Goal: Ask a question

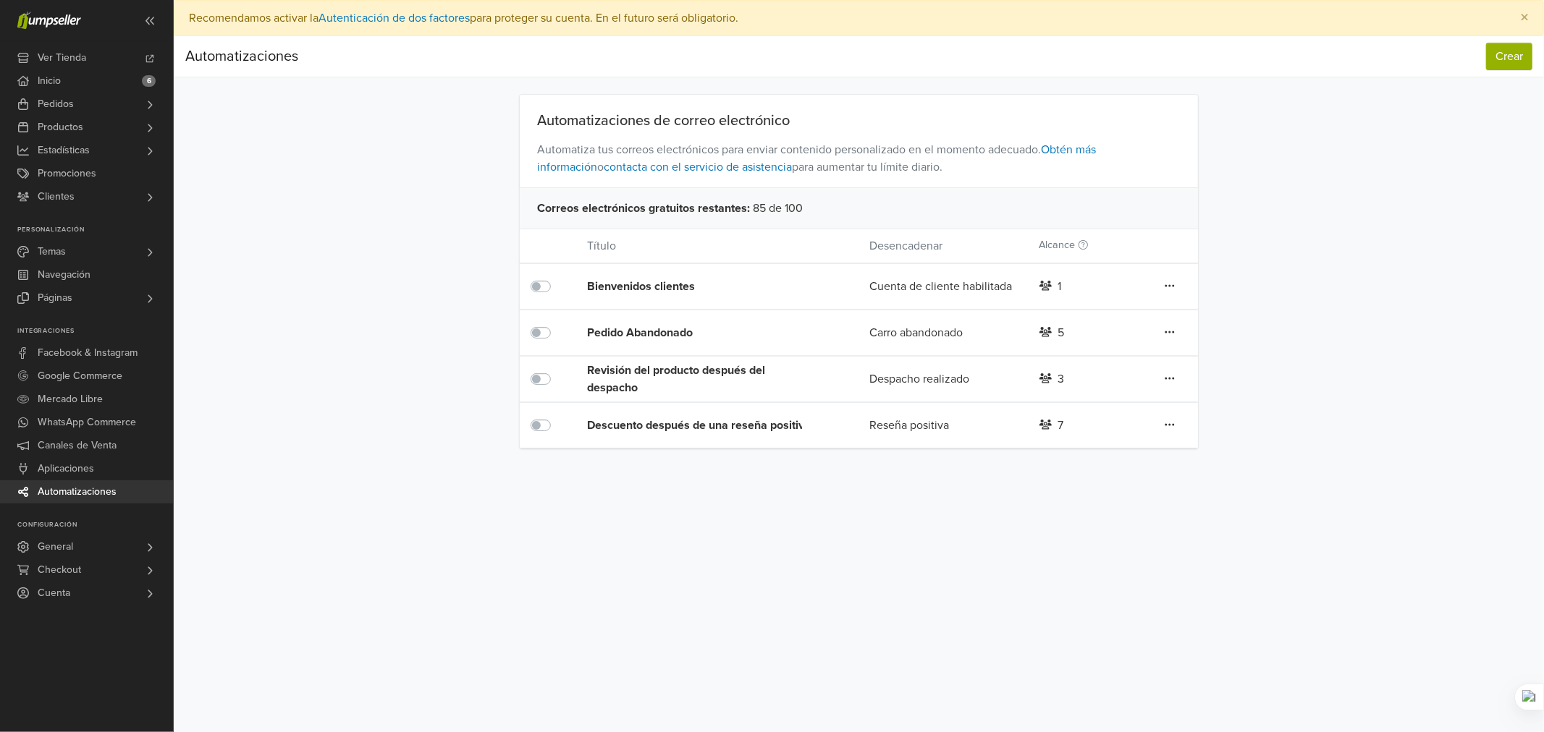
click at [276, 374] on div "Automatizaciones Crear Automatizaciones Crear Automatizaciones de correo electr…" at bounding box center [859, 242] width 1370 height 413
drag, startPoint x: 709, startPoint y: 146, endPoint x: 939, endPoint y: 164, distance: 230.1
click at [939, 164] on span "Automatiza tus correos electrónicos para enviar contenido personalizado en el m…" at bounding box center [859, 159] width 678 height 58
click at [907, 168] on span "Automatiza tus correos electrónicos para enviar contenido personalizado en el m…" at bounding box center [859, 159] width 678 height 58
drag, startPoint x: 773, startPoint y: 172, endPoint x: 953, endPoint y: 168, distance: 180.2
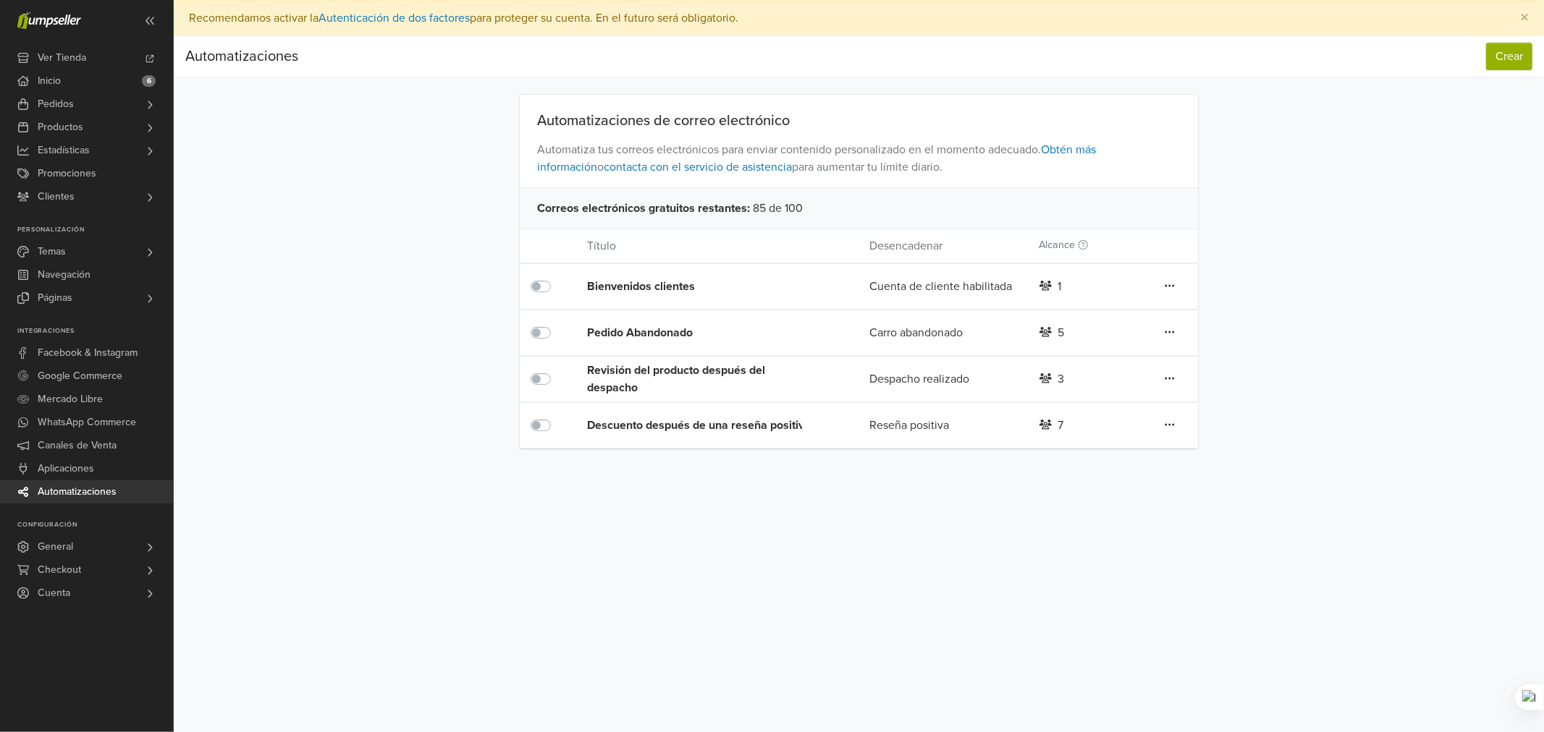
click at [953, 168] on span "Automatiza tus correos electrónicos para enviar contenido personalizado en el m…" at bounding box center [859, 159] width 678 height 58
click at [925, 147] on span "Automatiza tus correos electrónicos para enviar contenido personalizado en el m…" at bounding box center [859, 159] width 678 height 58
click at [1168, 330] on icon at bounding box center [1169, 332] width 10 height 12
click at [1317, 313] on div "Automatizaciones Crear Automatizaciones Crear Automatizaciones de correo electr…" at bounding box center [859, 242] width 1370 height 413
click at [789, 211] on div "Correos electrónicos gratuitos restantes : 85 de 100" at bounding box center [859, 207] width 678 height 41
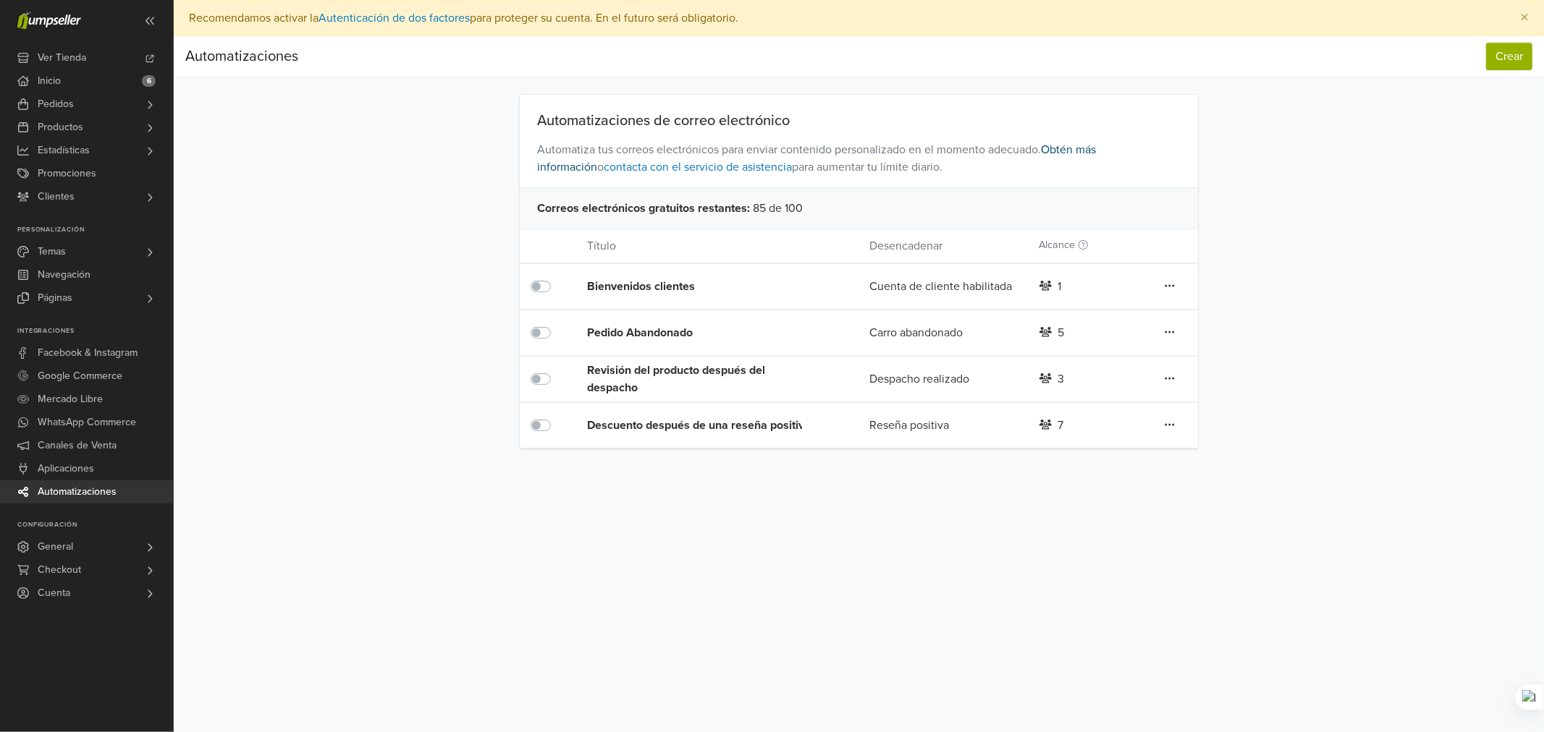
click at [1096, 152] on link "Obtén más información" at bounding box center [816, 159] width 559 height 32
click at [701, 165] on link "contacta con el servicio de asistencia" at bounding box center [698, 167] width 188 height 14
